Goal: Transaction & Acquisition: Subscribe to service/newsletter

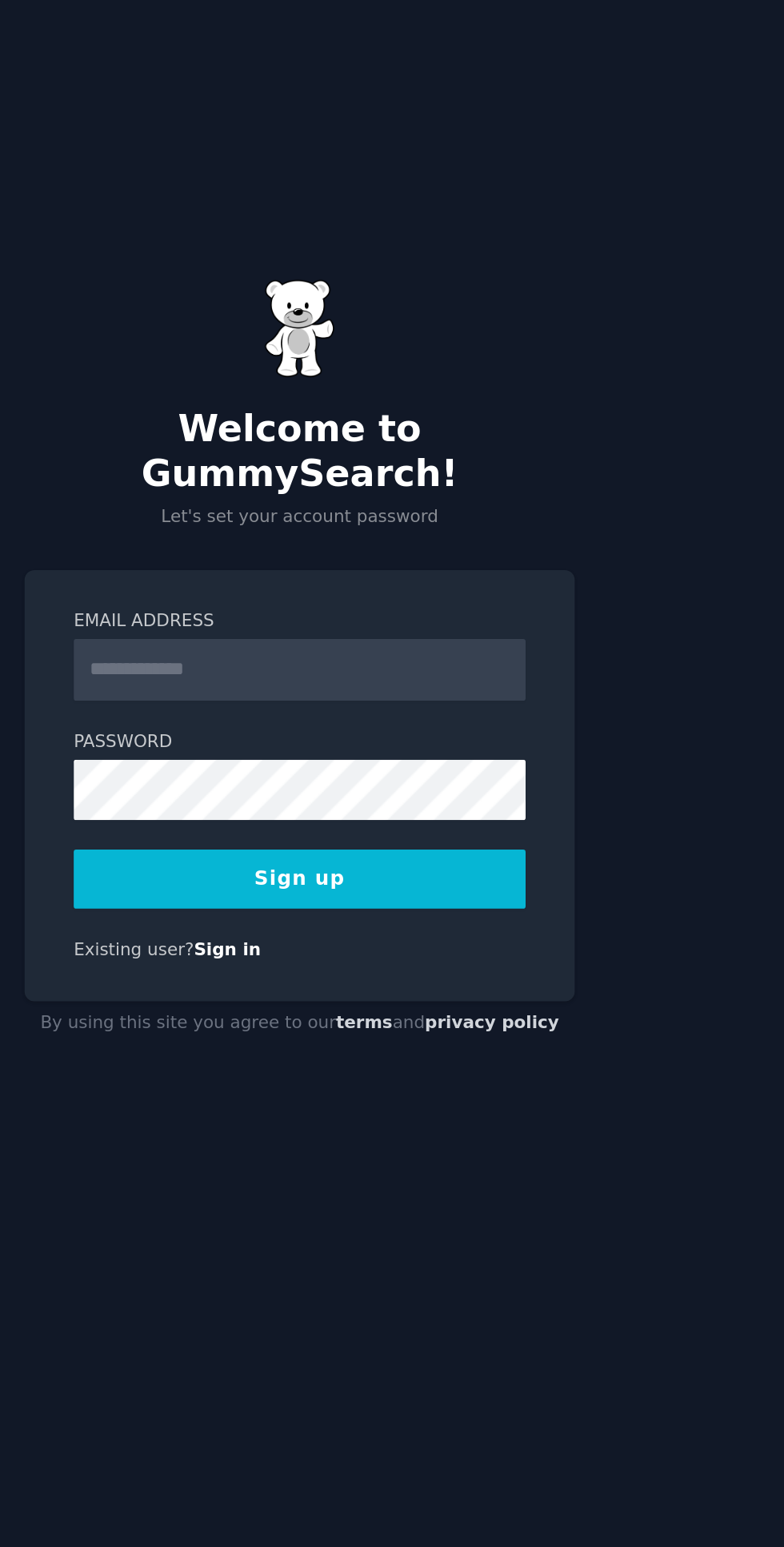
scroll to position [4, 0]
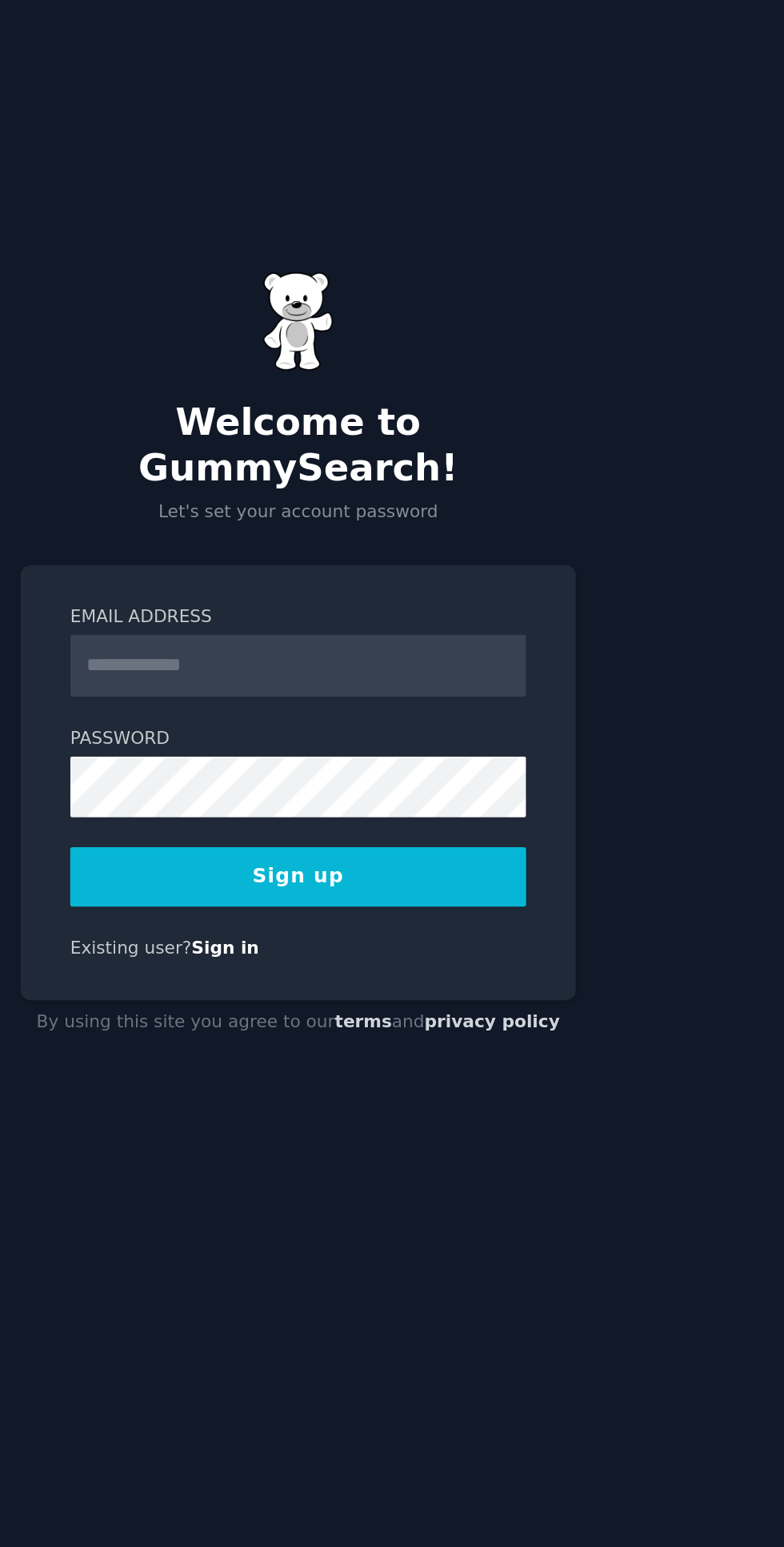
click at [445, 795] on input "Email Address" at bounding box center [392, 777] width 258 height 35
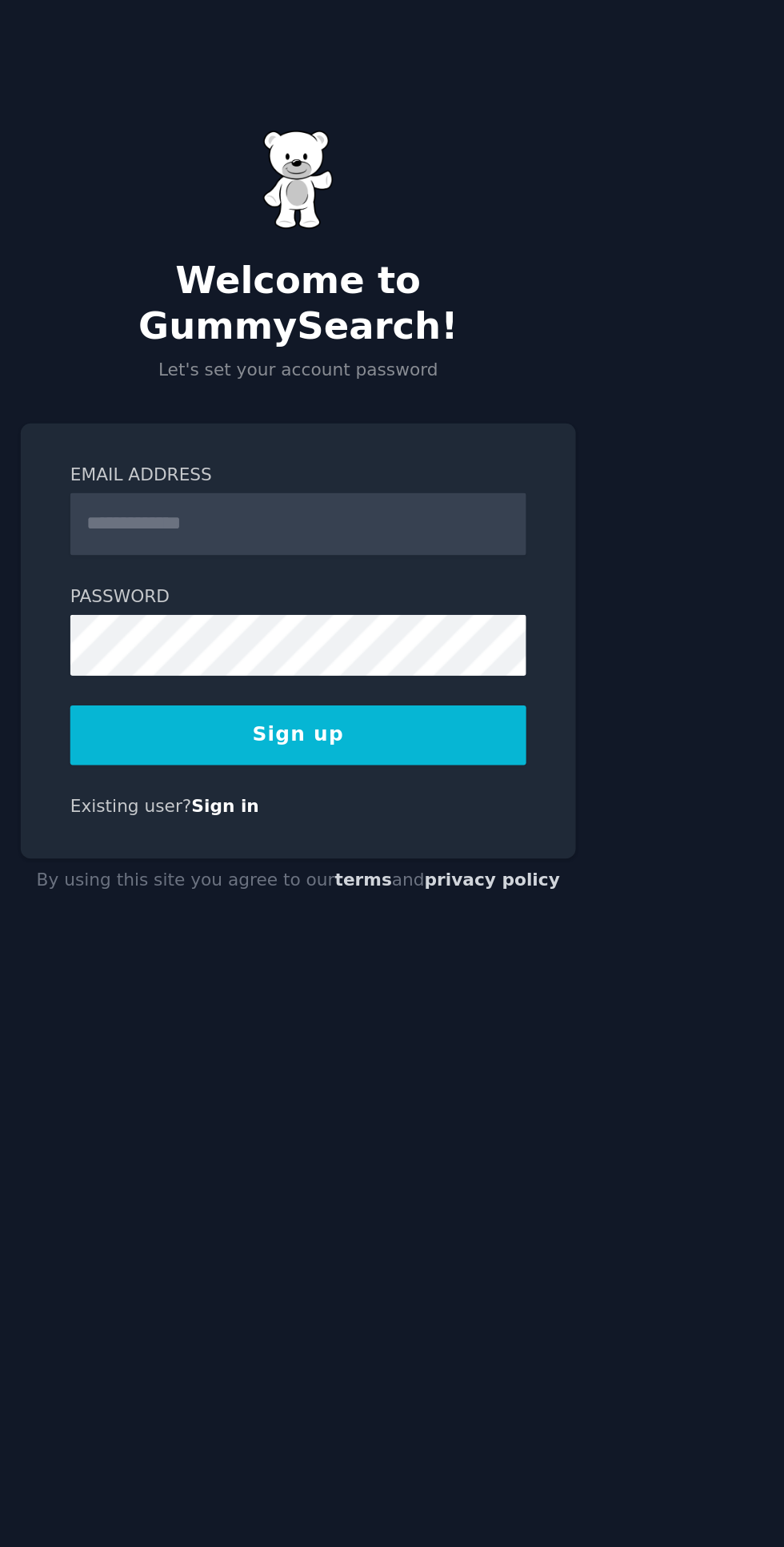
type input "**********"
click at [450, 914] on button "Sign up" at bounding box center [392, 896] width 258 height 34
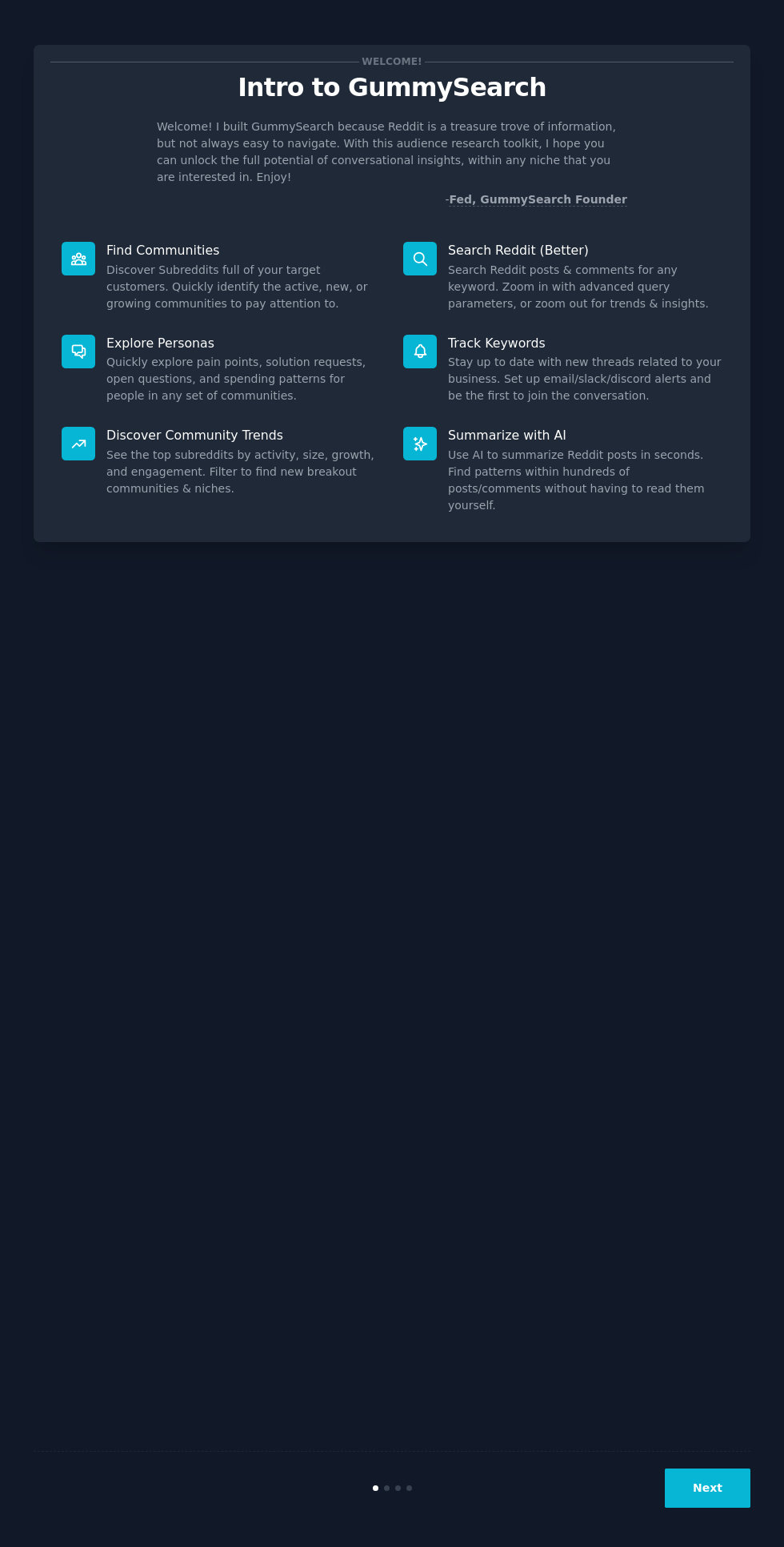
click at [743, 1508] on button "Next" at bounding box center [708, 1488] width 85 height 39
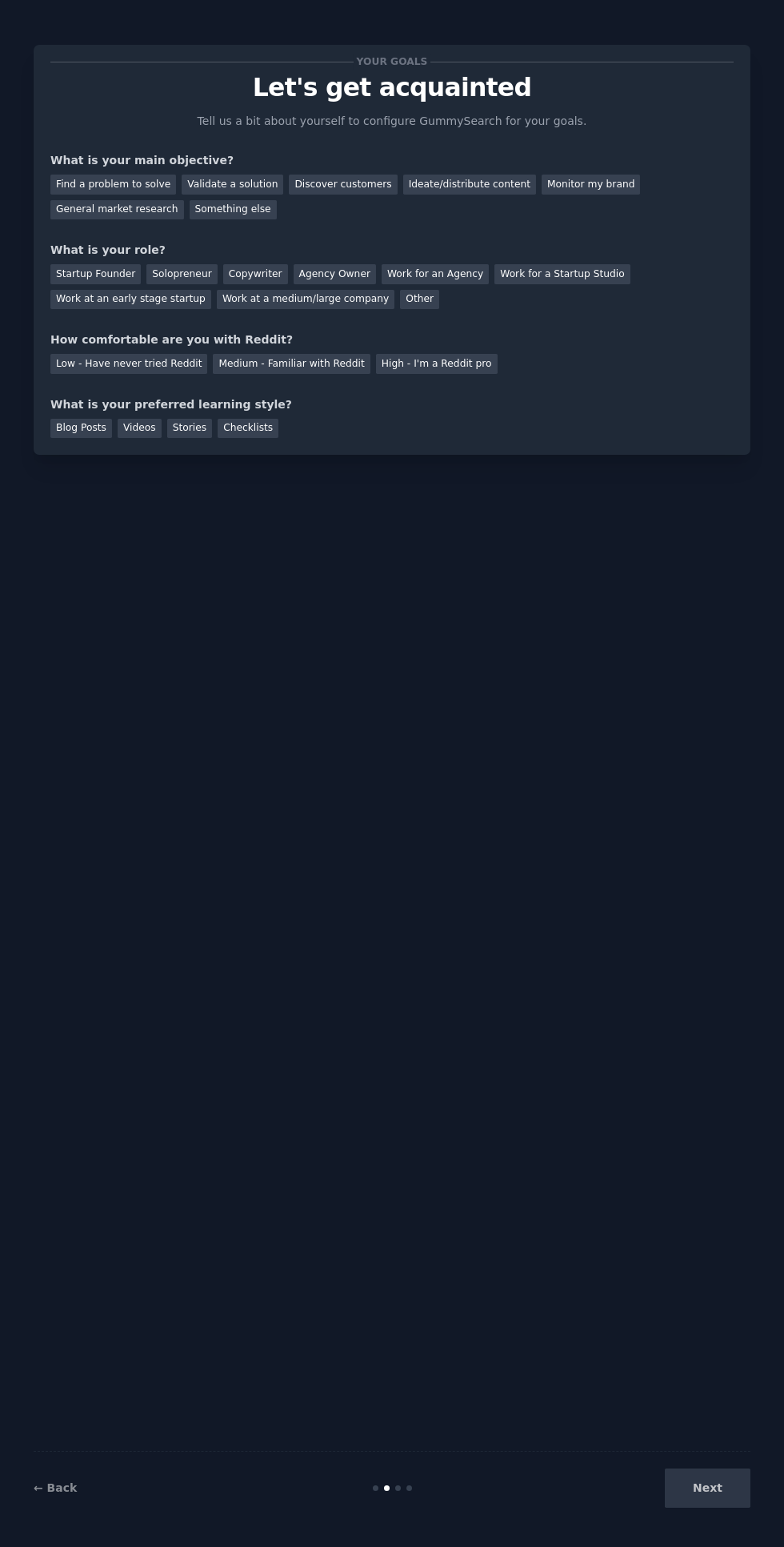
click at [716, 1508] on div "Next" at bounding box center [632, 1488] width 240 height 39
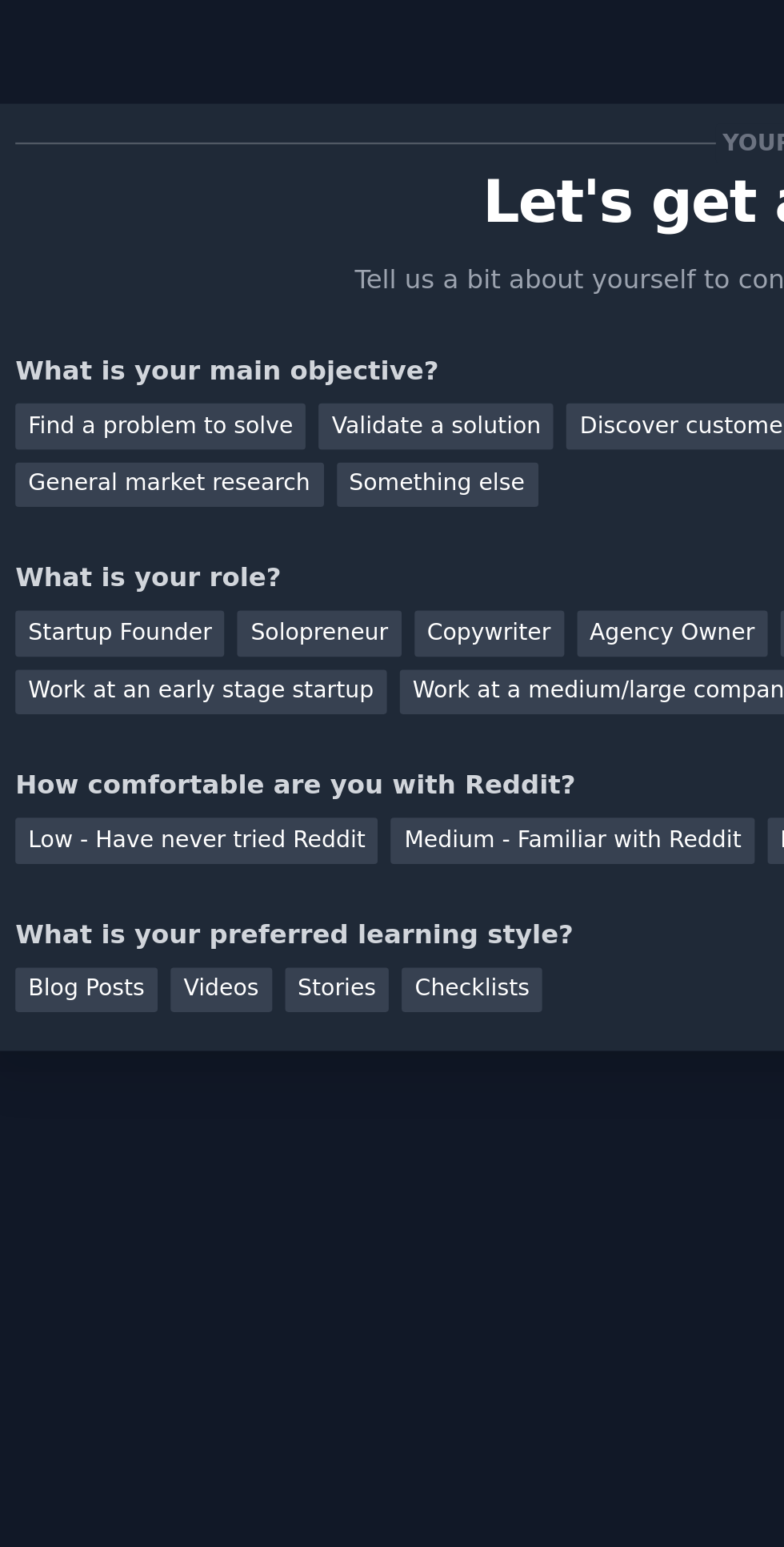
click at [230, 174] on div "Validate a solution" at bounding box center [232, 184] width 102 height 20
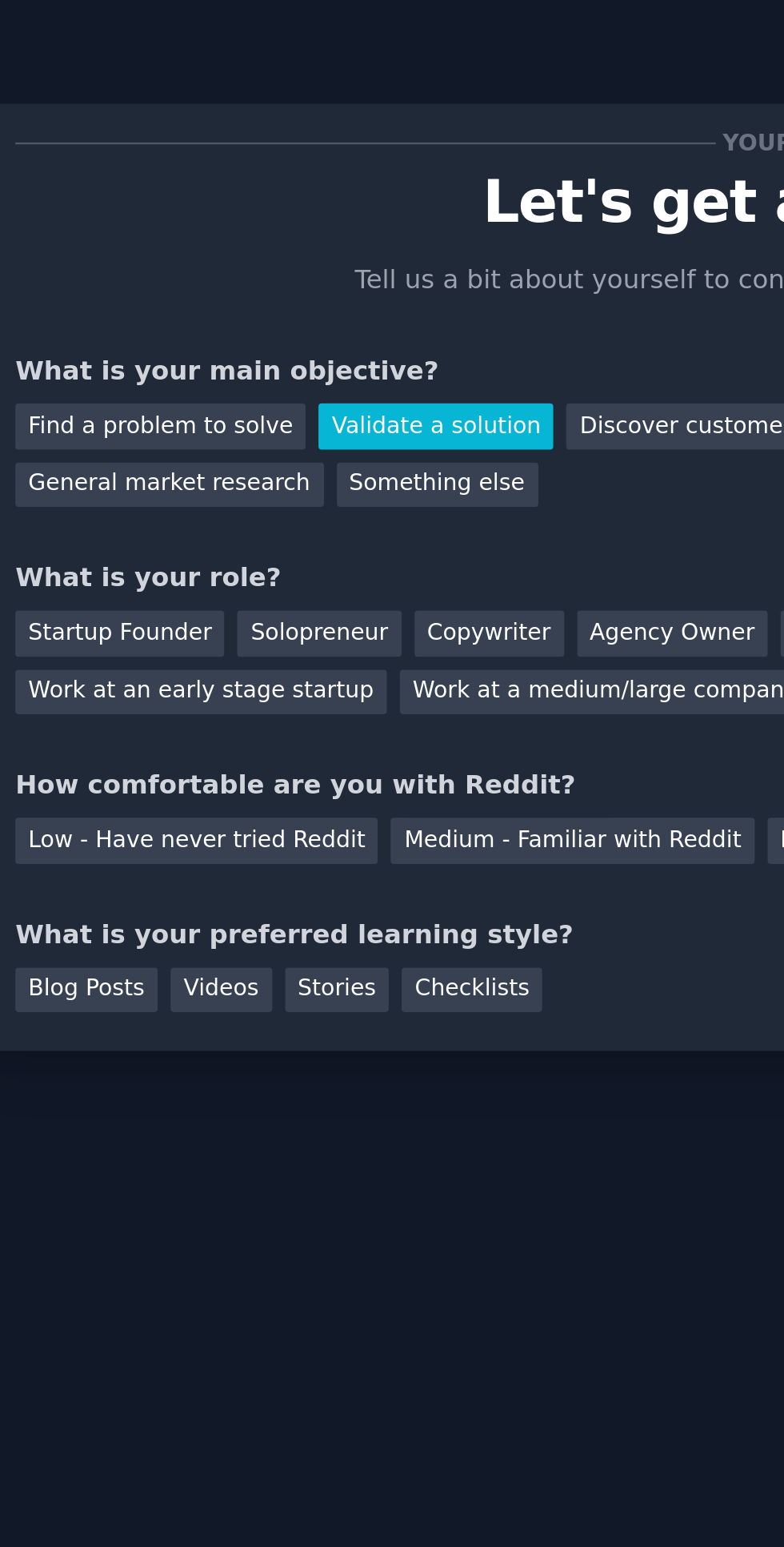
click at [178, 276] on div "Solopreneur" at bounding box center [181, 274] width 71 height 20
click at [214, 371] on div "Medium - Familiar with Reddit" at bounding box center [291, 364] width 157 height 20
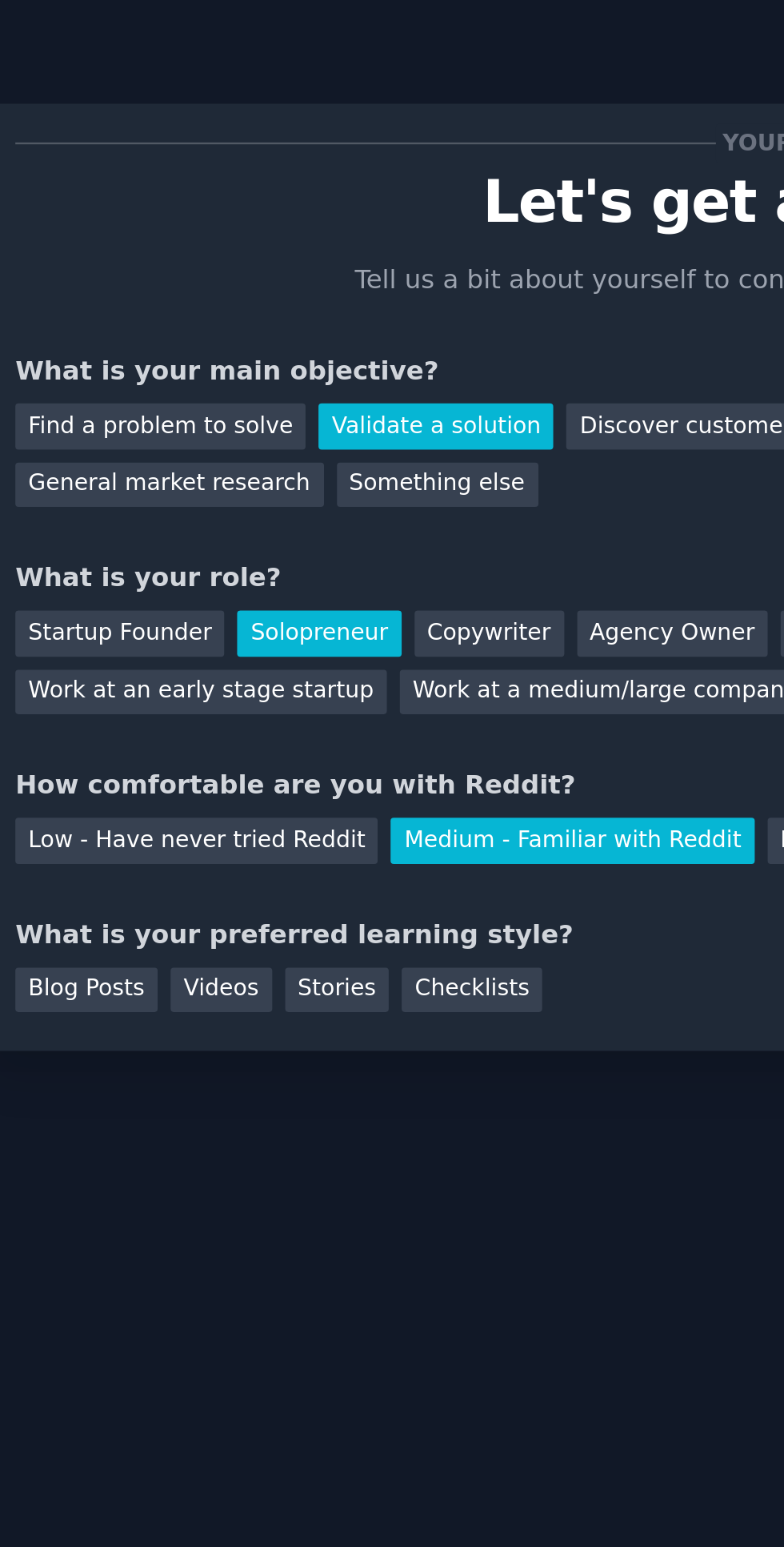
click at [190, 429] on div "Stories" at bounding box center [189, 429] width 44 height 20
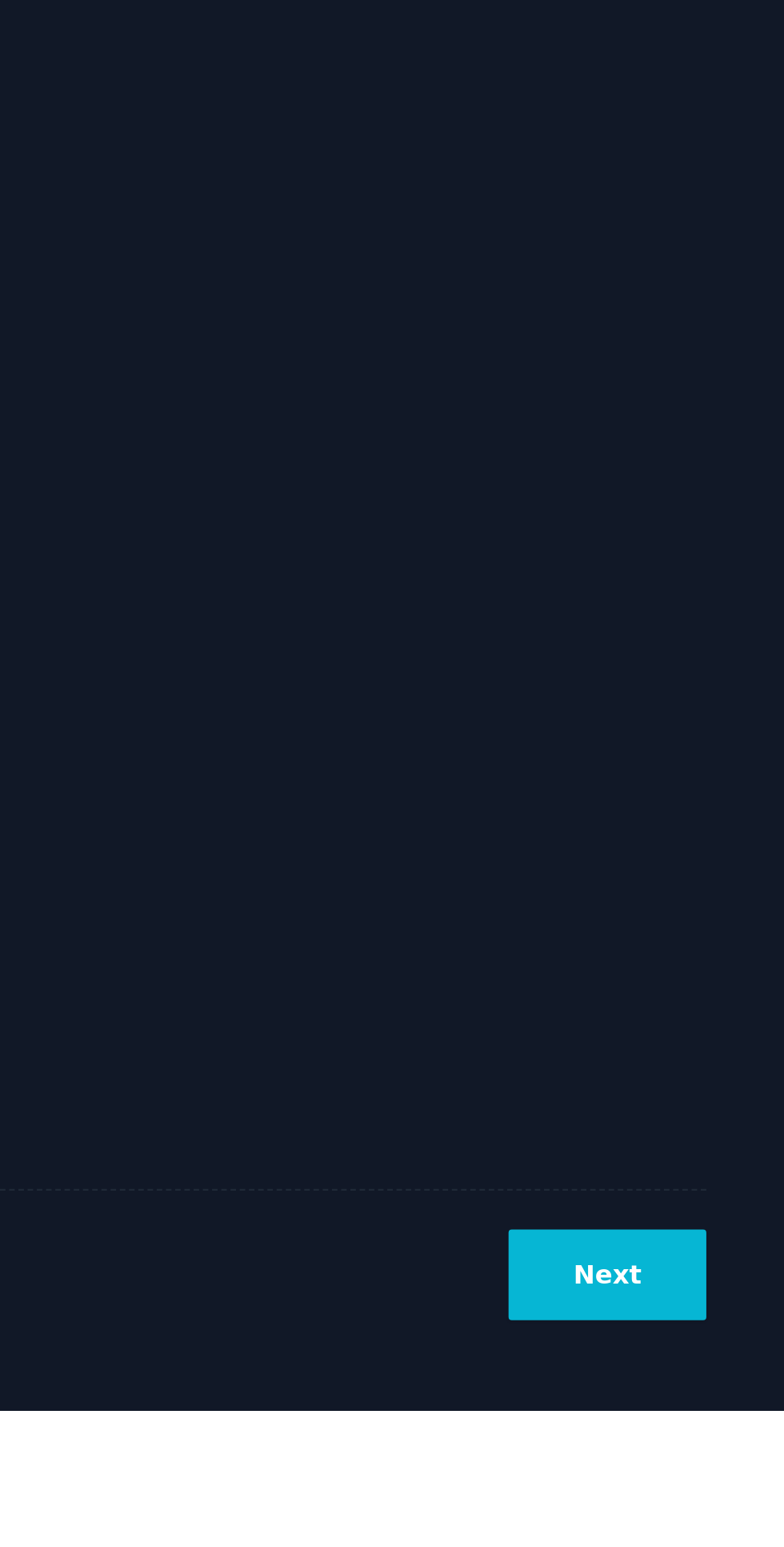
click at [730, 1508] on button "Next" at bounding box center [708, 1488] width 85 height 39
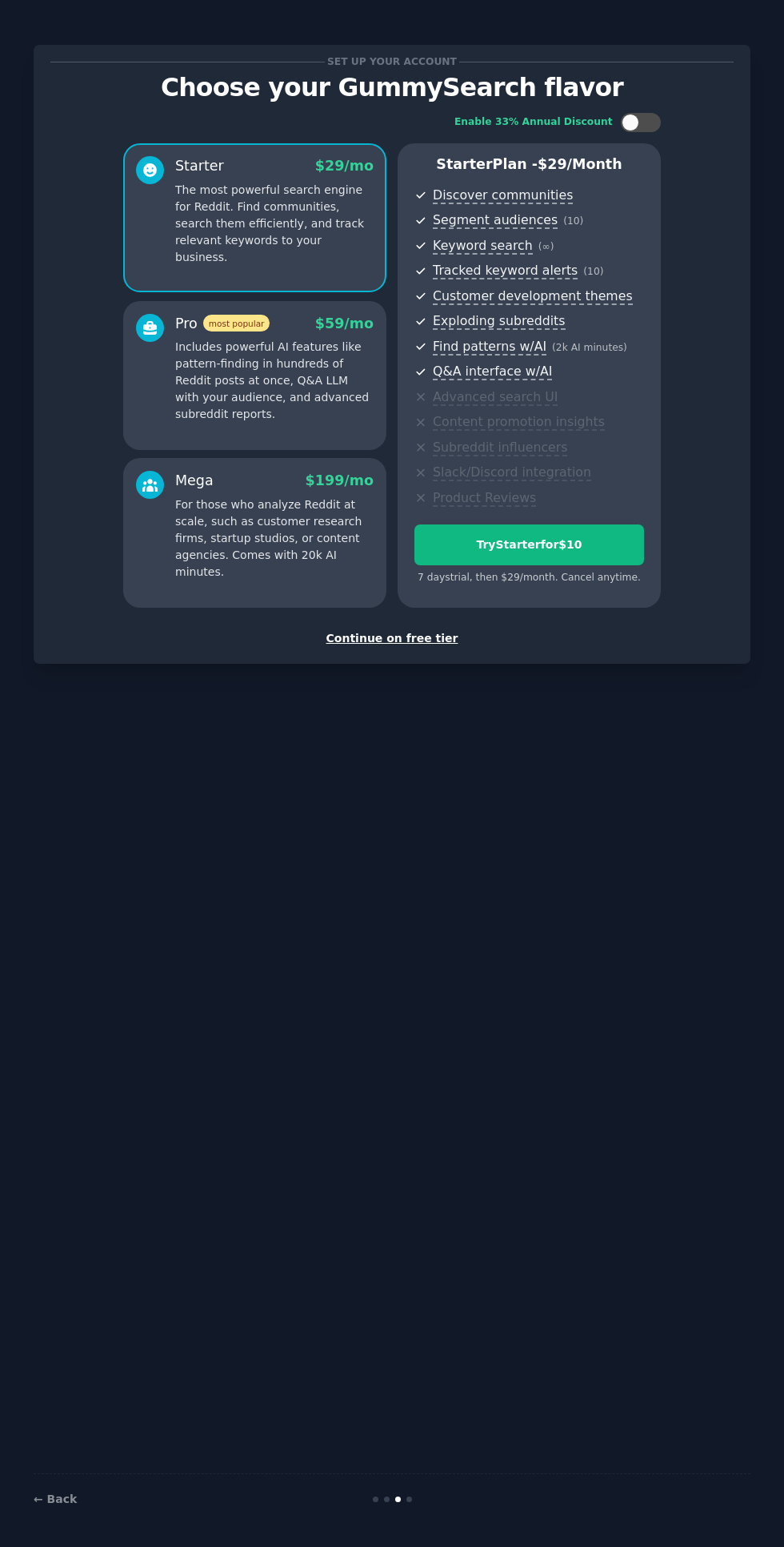
click at [318, 358] on p "Includes powerful AI features like pattern-finding in hundreds of Reddit posts …" at bounding box center [274, 380] width 199 height 84
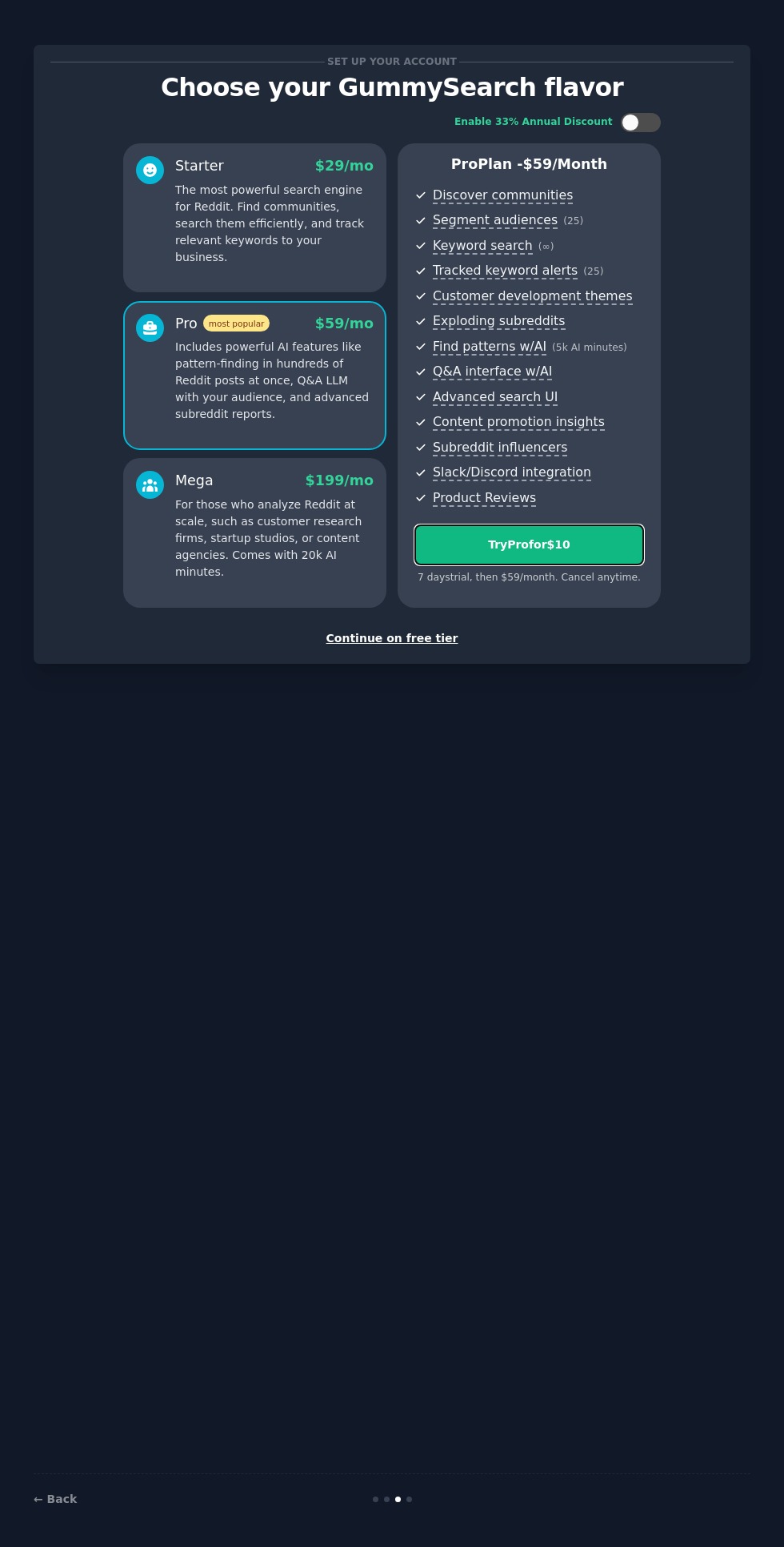
click at [593, 548] on div "Try Pro for $10" at bounding box center [529, 545] width 228 height 17
